Goal: Task Accomplishment & Management: Use online tool/utility

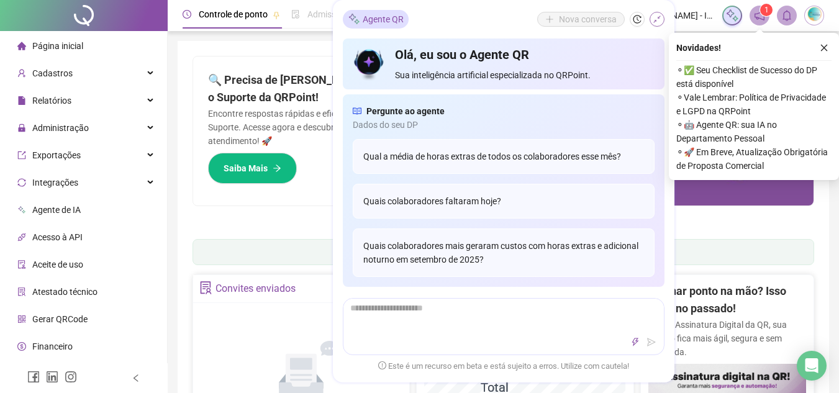
click at [661, 22] on icon "shrink" at bounding box center [657, 19] width 9 height 9
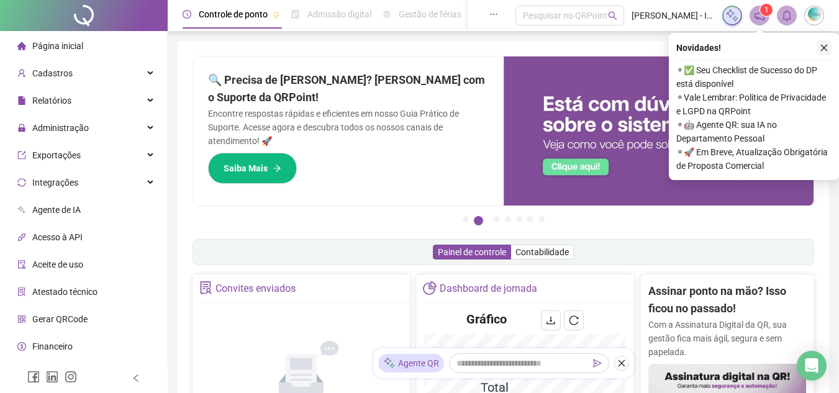
click at [826, 45] on icon "close" at bounding box center [824, 47] width 9 height 9
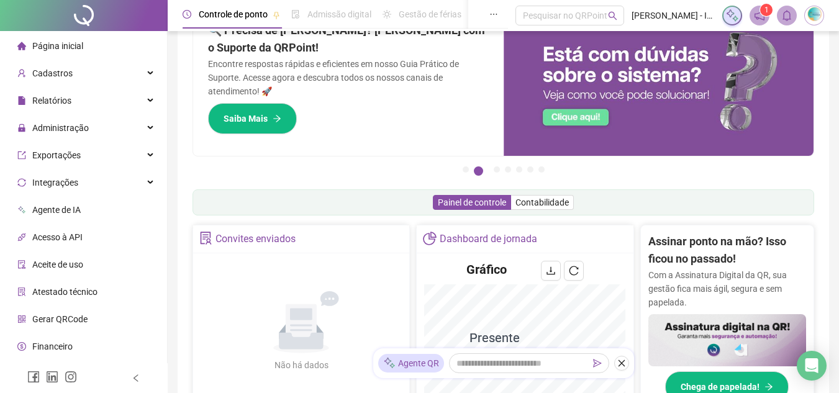
scroll to position [124, 0]
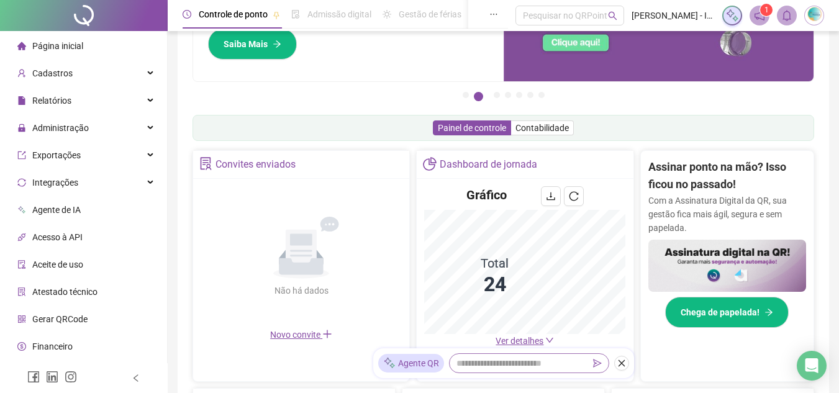
click at [549, 342] on icon "down" at bounding box center [549, 340] width 9 height 9
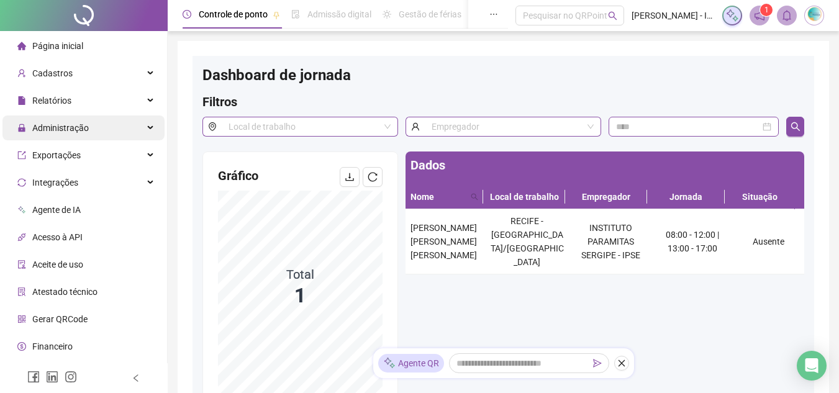
click at [146, 130] on div "Administração" at bounding box center [83, 128] width 162 height 25
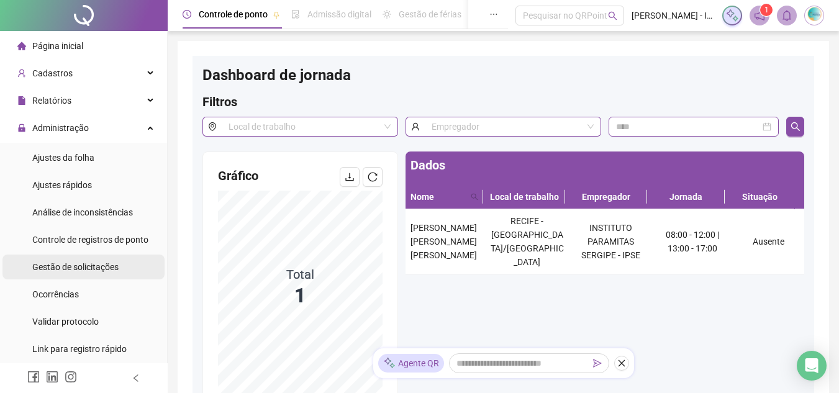
click at [104, 268] on span "Gestão de solicitações" at bounding box center [75, 267] width 86 height 10
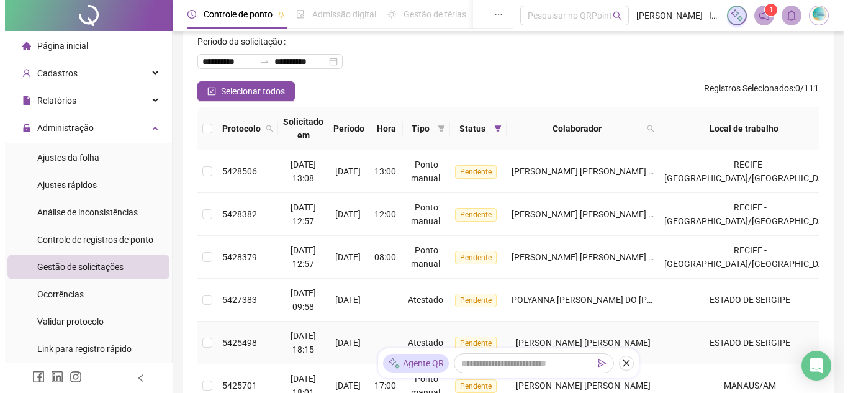
scroll to position [248, 0]
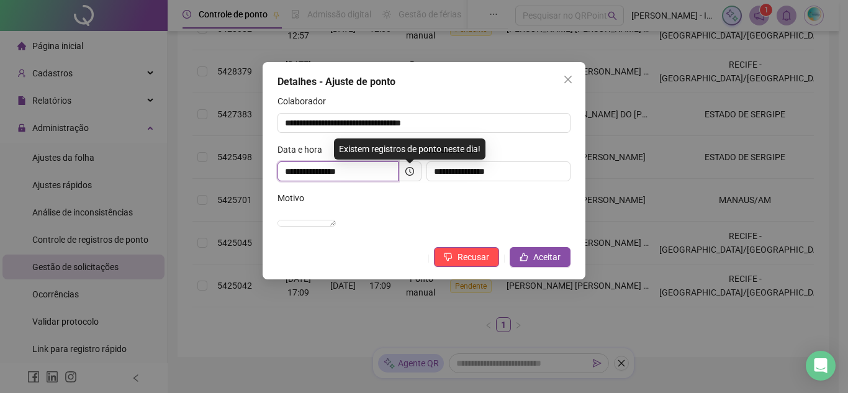
click at [398, 170] on input "**********" at bounding box center [338, 171] width 121 height 20
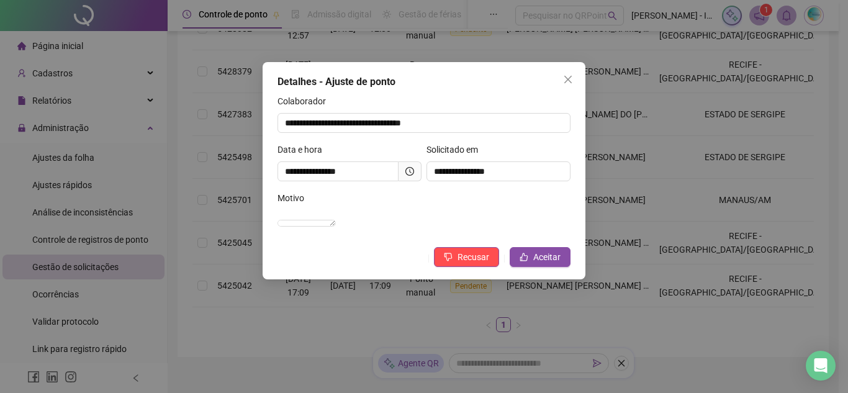
click at [410, 173] on icon "clock-circle" at bounding box center [410, 171] width 9 height 9
click at [527, 261] on icon "like" at bounding box center [524, 257] width 9 height 9
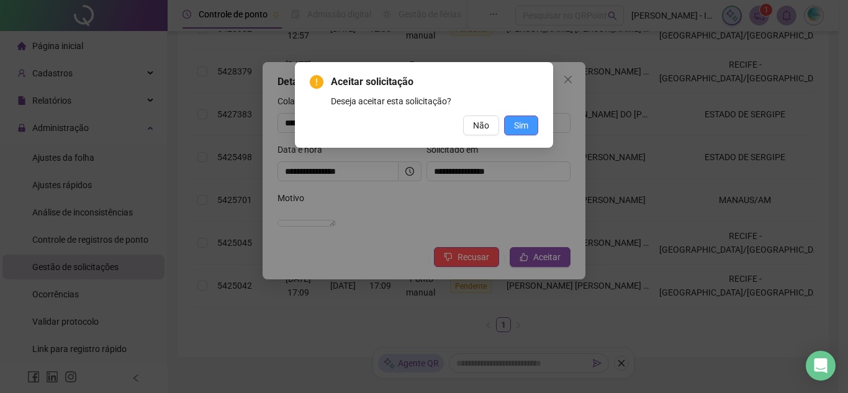
click at [511, 130] on button "Sim" at bounding box center [521, 126] width 34 height 20
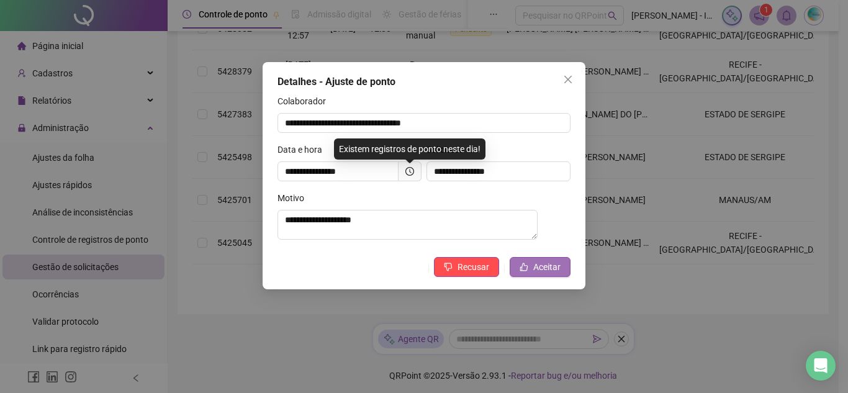
click at [541, 265] on span "Aceitar" at bounding box center [546, 267] width 27 height 14
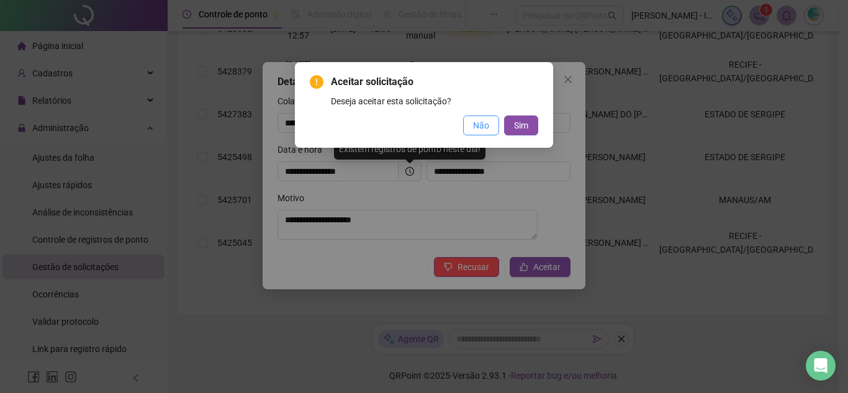
click at [480, 132] on span "Não" at bounding box center [481, 126] width 16 height 14
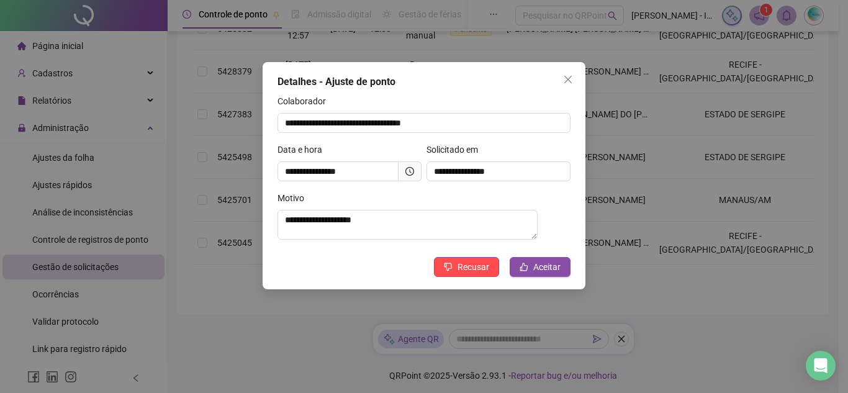
click at [406, 170] on icon "clock-circle" at bounding box center [410, 171] width 9 height 9
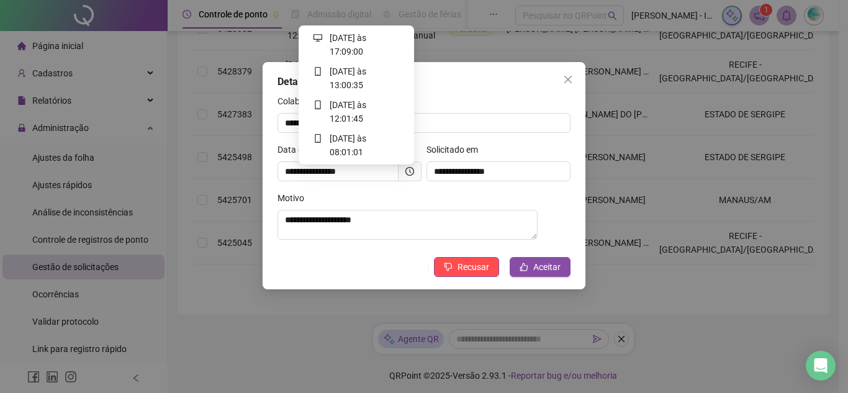
click at [425, 205] on div "Motivo" at bounding box center [424, 200] width 293 height 19
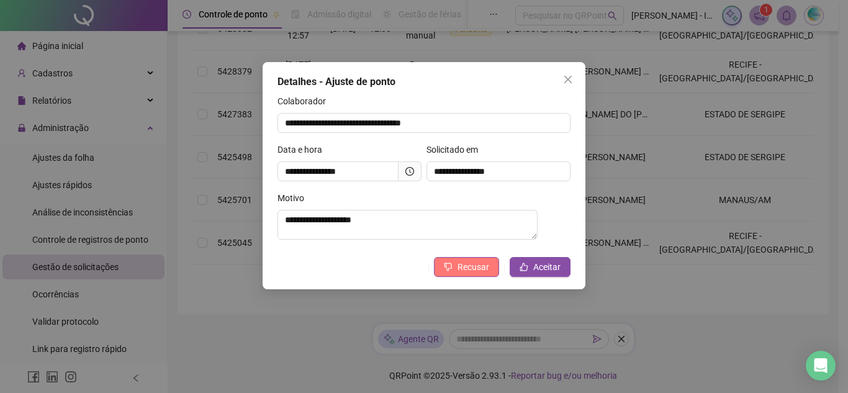
click at [472, 270] on span "Recusar" at bounding box center [474, 267] width 32 height 14
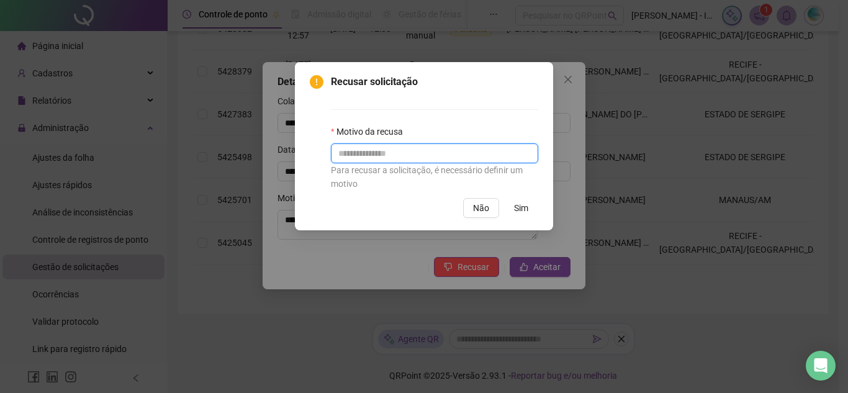
click at [373, 147] on input "text" at bounding box center [434, 153] width 207 height 20
click at [348, 157] on input "**********" at bounding box center [434, 153] width 207 height 20
type input "**********"
click at [509, 214] on button "Sim" at bounding box center [521, 208] width 34 height 20
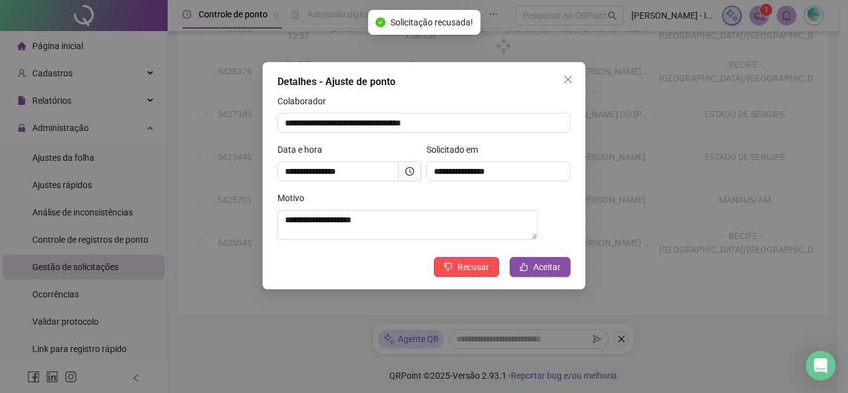
scroll to position [210, 0]
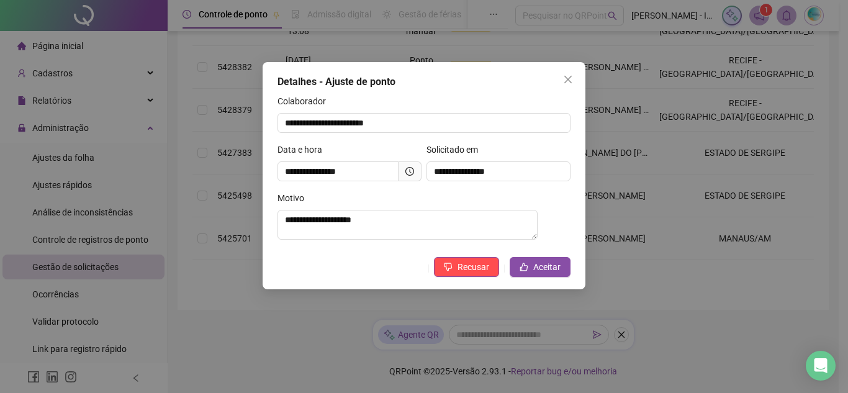
click at [416, 172] on span at bounding box center [410, 171] width 23 height 20
click at [410, 171] on icon "clock-circle" at bounding box center [411, 171] width 2 height 4
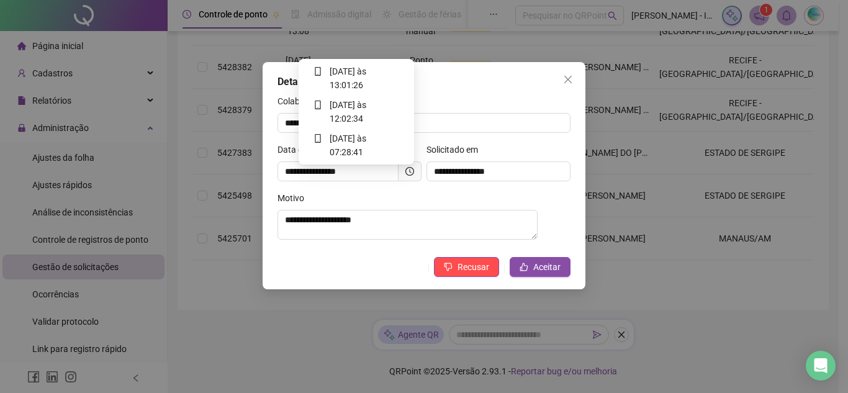
click at [410, 171] on icon "clock-circle" at bounding box center [411, 171] width 2 height 4
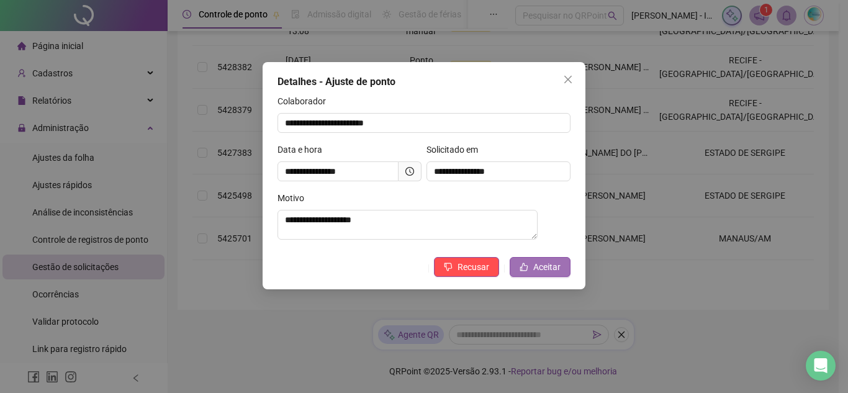
click at [530, 270] on button "Aceitar" at bounding box center [540, 267] width 61 height 20
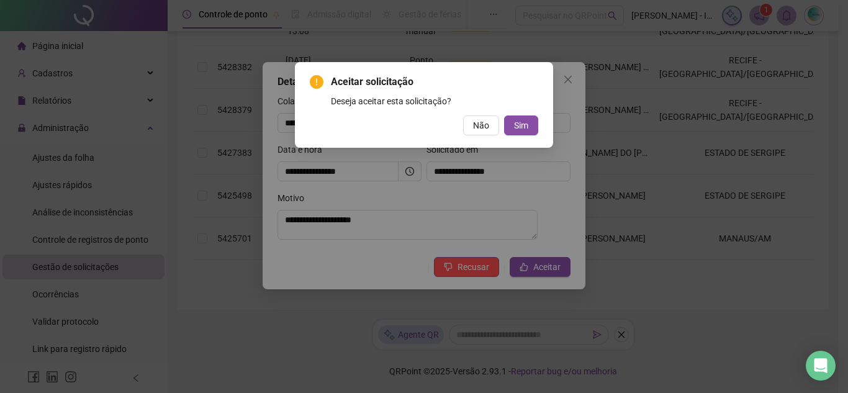
click at [522, 141] on div "Aceitar solicitação Deseja aceitar esta solicitação? Não Sim" at bounding box center [424, 105] width 258 height 86
click at [522, 127] on span "Sim" at bounding box center [521, 126] width 14 height 14
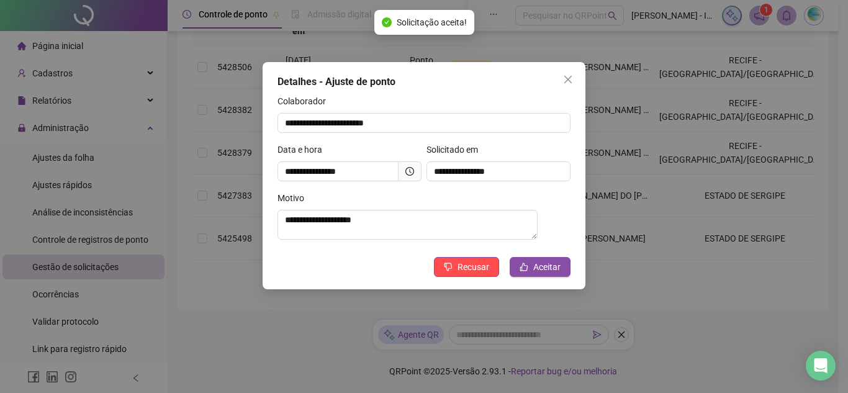
scroll to position [167, 0]
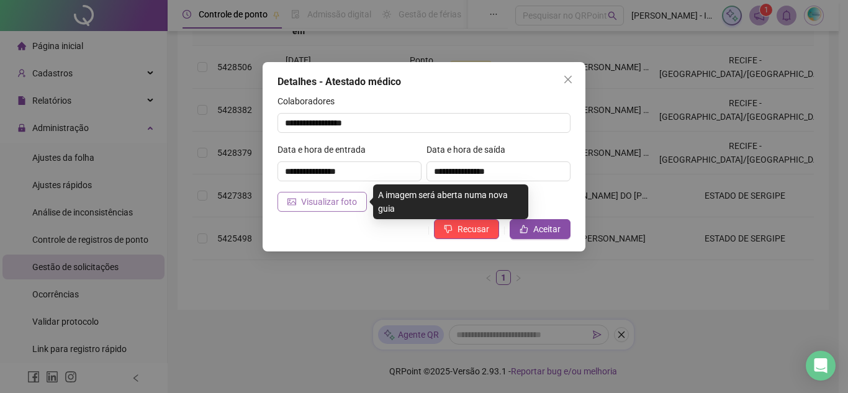
click at [348, 201] on span "Visualizar foto" at bounding box center [329, 202] width 56 height 14
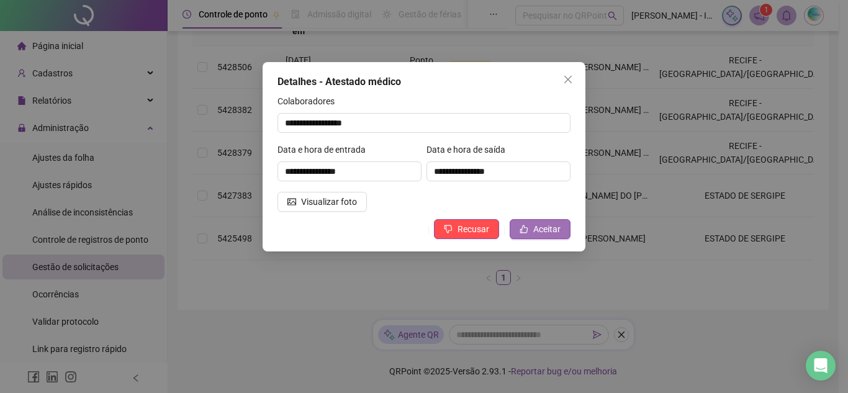
click at [540, 230] on span "Aceitar" at bounding box center [546, 229] width 27 height 14
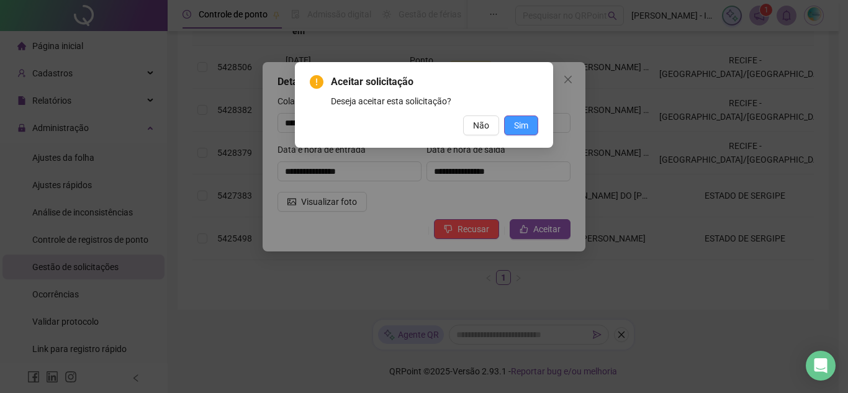
click at [533, 119] on button "Sim" at bounding box center [521, 126] width 34 height 20
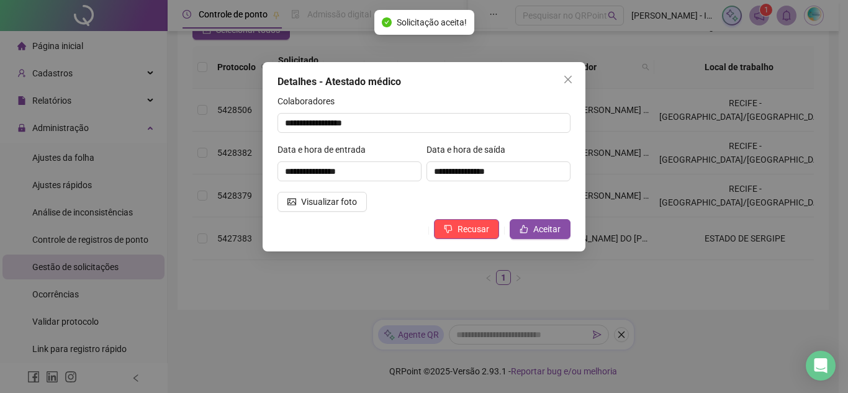
scroll to position [124, 0]
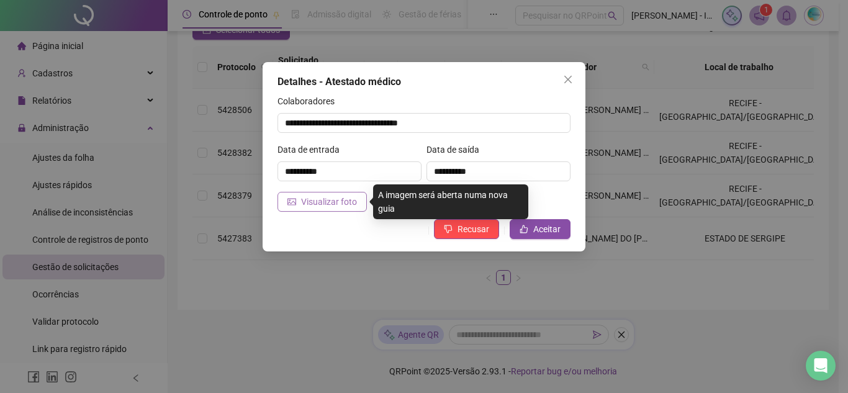
click at [325, 199] on span "Visualizar foto" at bounding box center [329, 202] width 56 height 14
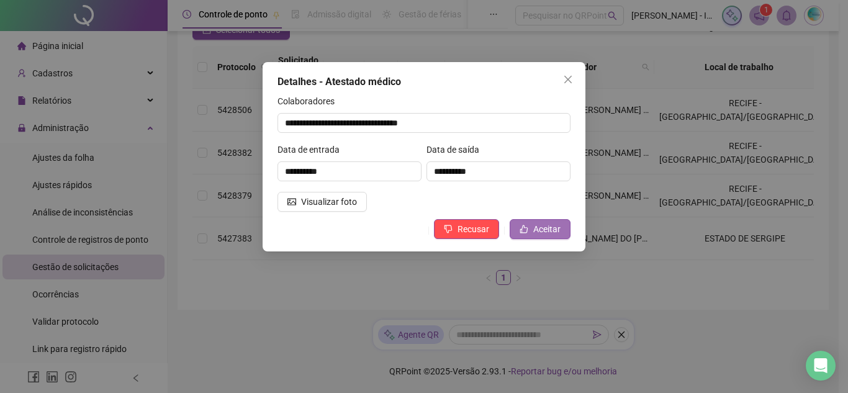
click at [541, 233] on span "Aceitar" at bounding box center [546, 229] width 27 height 14
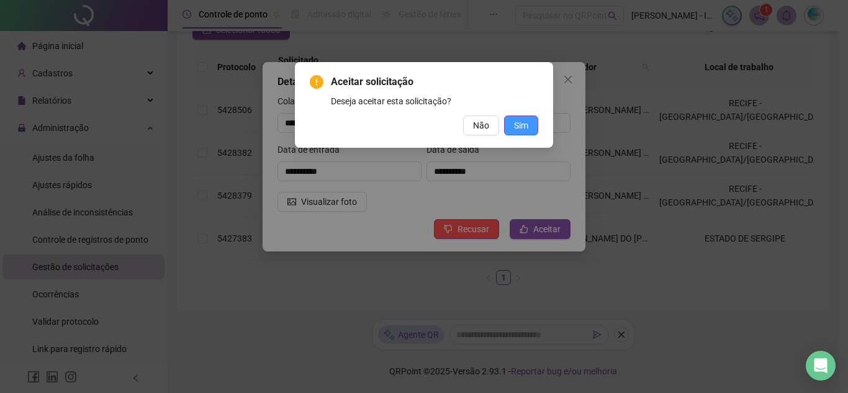
click at [528, 134] on button "Sim" at bounding box center [521, 126] width 34 height 20
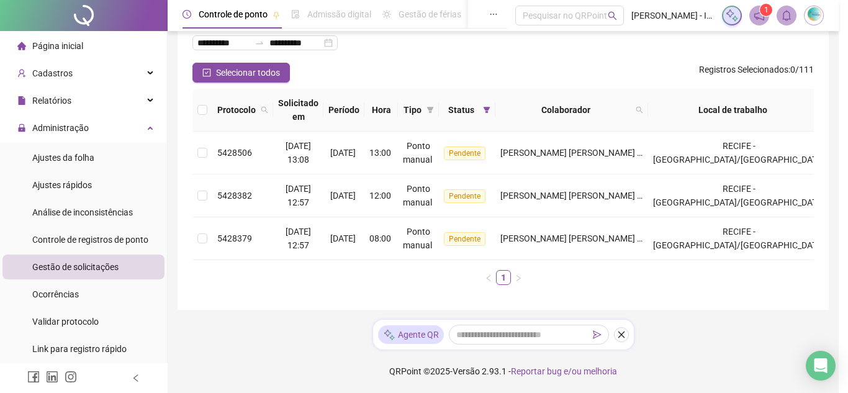
scroll to position [81, 0]
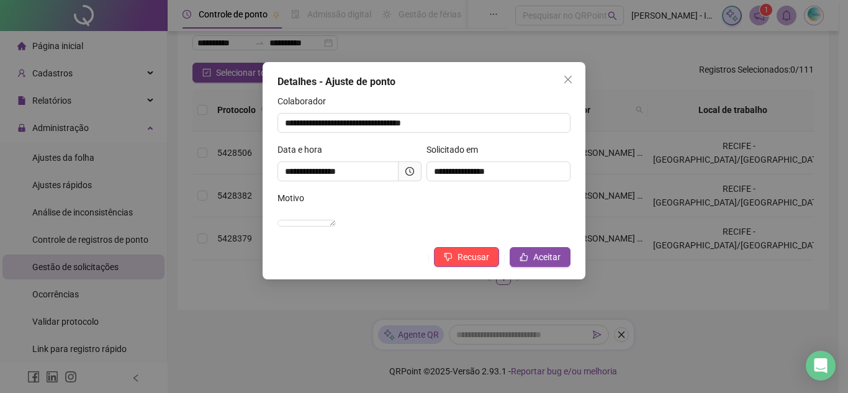
click at [412, 170] on icon "clock-circle" at bounding box center [410, 171] width 9 height 9
click at [404, 170] on span at bounding box center [410, 171] width 23 height 20
click at [412, 172] on icon "clock-circle" at bounding box center [410, 171] width 9 height 9
click at [547, 264] on span "Aceitar" at bounding box center [546, 257] width 27 height 14
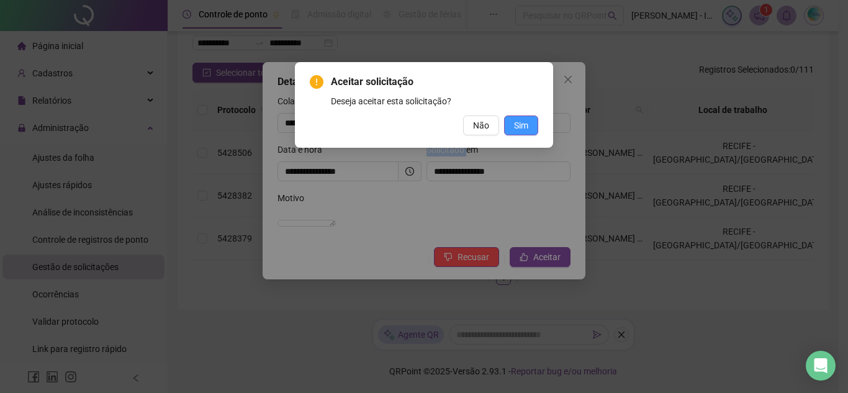
click at [525, 127] on span "Sim" at bounding box center [521, 126] width 14 height 14
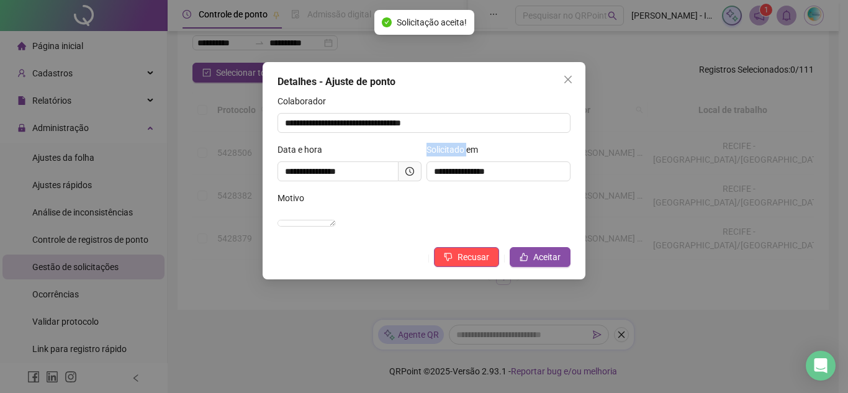
scroll to position [39, 0]
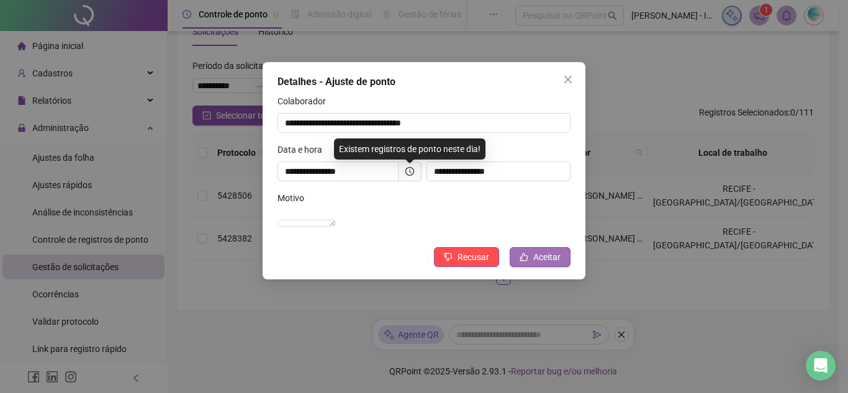
click at [528, 267] on button "Aceitar" at bounding box center [540, 257] width 61 height 20
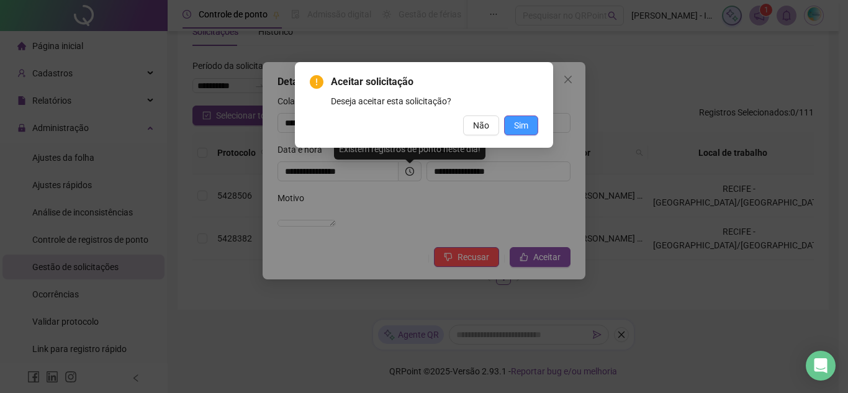
click at [511, 125] on button "Sim" at bounding box center [521, 126] width 34 height 20
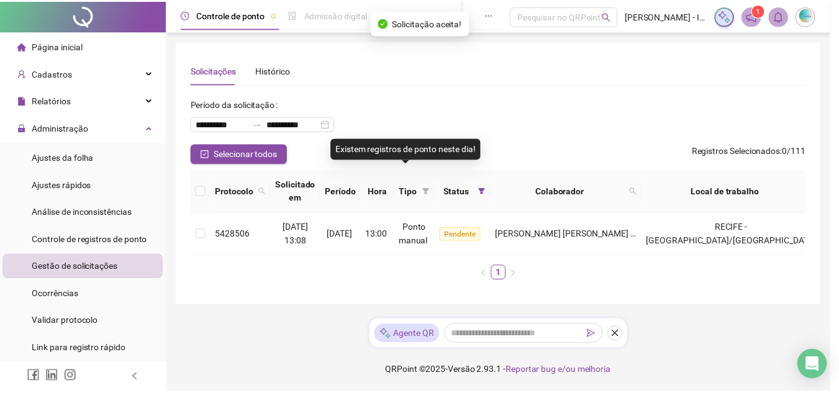
scroll to position [0, 0]
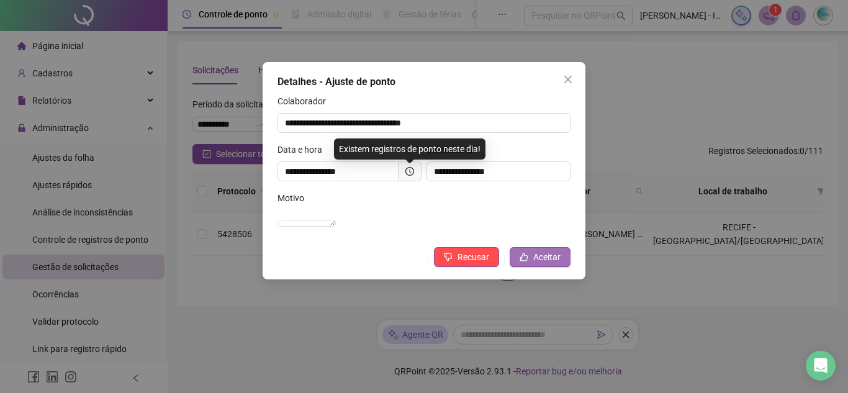
click at [551, 264] on span "Aceitar" at bounding box center [546, 257] width 27 height 14
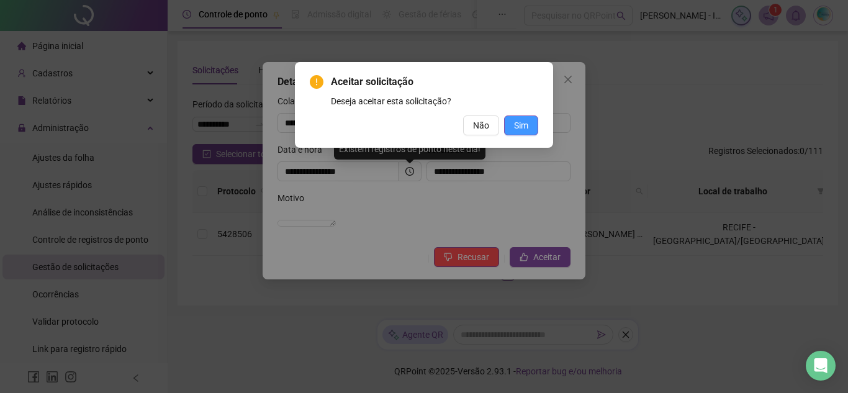
click at [519, 124] on span "Sim" at bounding box center [521, 126] width 14 height 14
